Goal: Task Accomplishment & Management: Manage account settings

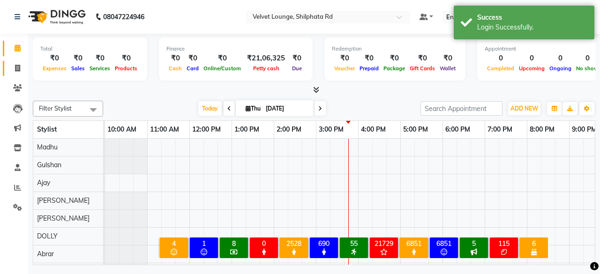
click at [17, 62] on link "Invoice" at bounding box center [14, 68] width 23 height 15
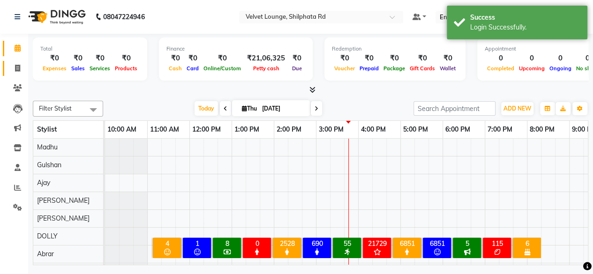
select select "service"
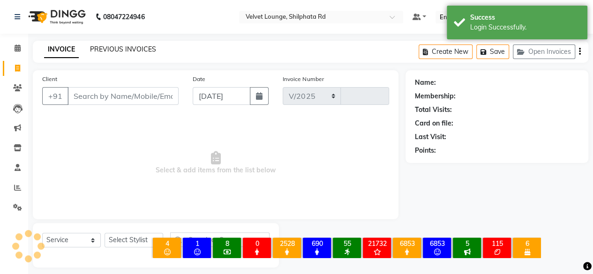
select select "122"
type input "1917"
click at [94, 52] on link "PREVIOUS INVOICES" at bounding box center [123, 49] width 66 height 8
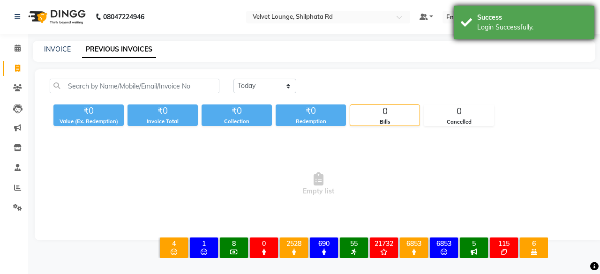
click at [577, 15] on div "Success" at bounding box center [532, 18] width 110 height 10
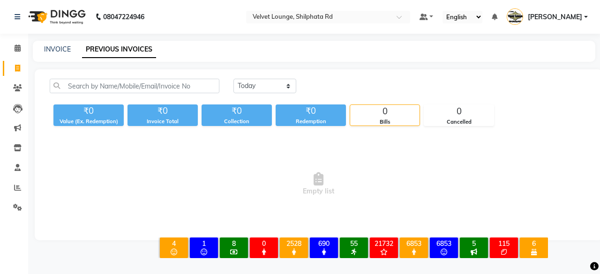
click at [574, 16] on span "[PERSON_NAME]" at bounding box center [555, 17] width 54 height 10
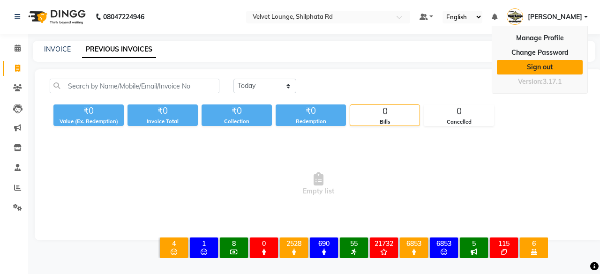
click at [559, 66] on link "Sign out" at bounding box center [540, 67] width 86 height 15
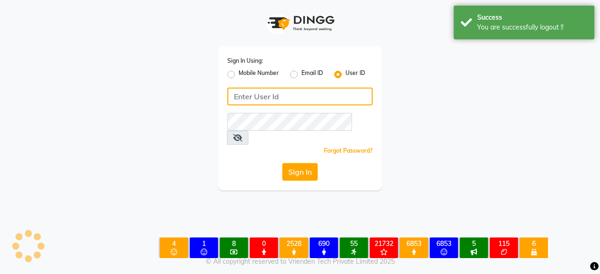
type input "7400009327"
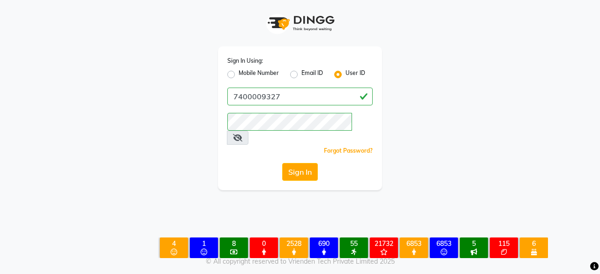
click at [239, 73] on label "Mobile Number" at bounding box center [259, 74] width 40 height 11
click at [239, 73] on input "Mobile Number" at bounding box center [242, 72] width 6 height 6
radio input "true"
radio input "false"
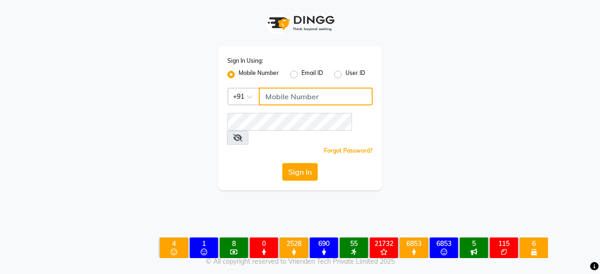
click at [333, 129] on div "Sign In Using: Mobile Number Email ID User ID Country Code × +91 Remember me Fo…" at bounding box center [300, 118] width 164 height 144
type input "7400009327"
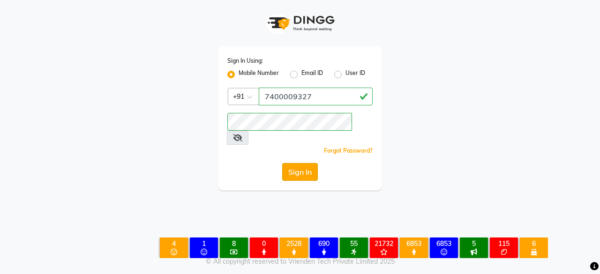
click at [299, 163] on button "Sign In" at bounding box center [300, 172] width 36 height 18
click at [299, 163] on div "Sign In" at bounding box center [299, 172] width 145 height 18
